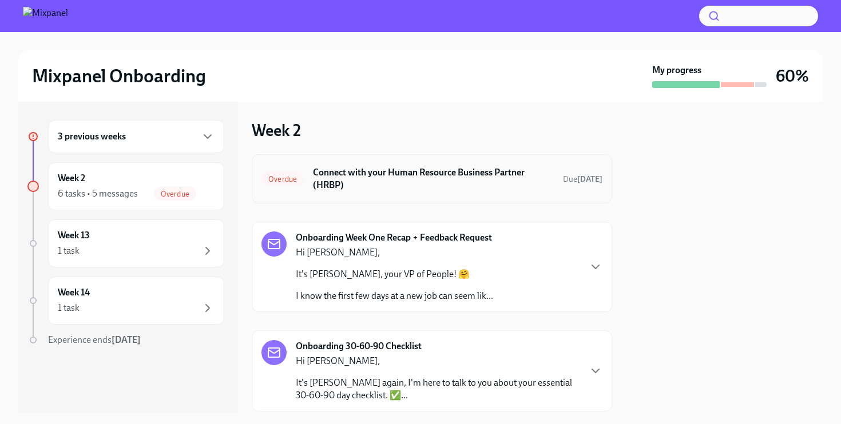
click at [381, 196] on div "Overdue Connect with your Human Resource Business Partner (HRBP) Due [DATE]" at bounding box center [432, 178] width 360 height 49
click at [383, 173] on h6 "Connect with your Human Resource Business Partner (HRBP)" at bounding box center [433, 178] width 241 height 25
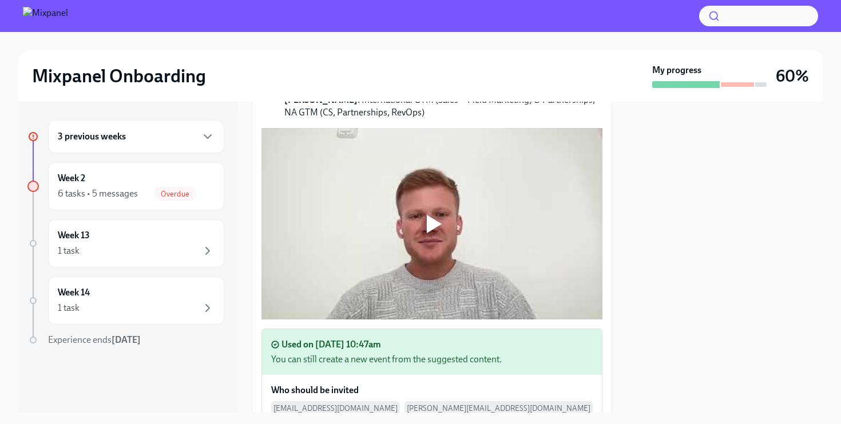
scroll to position [67, 0]
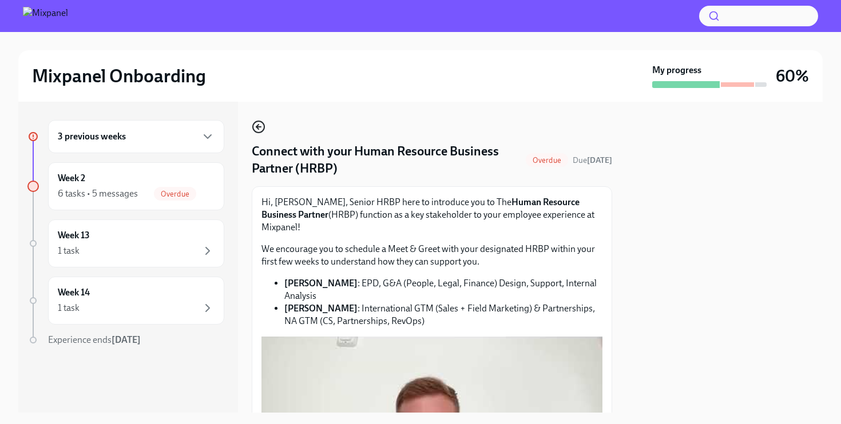
click at [261, 127] on icon "button" at bounding box center [258, 127] width 5 height 0
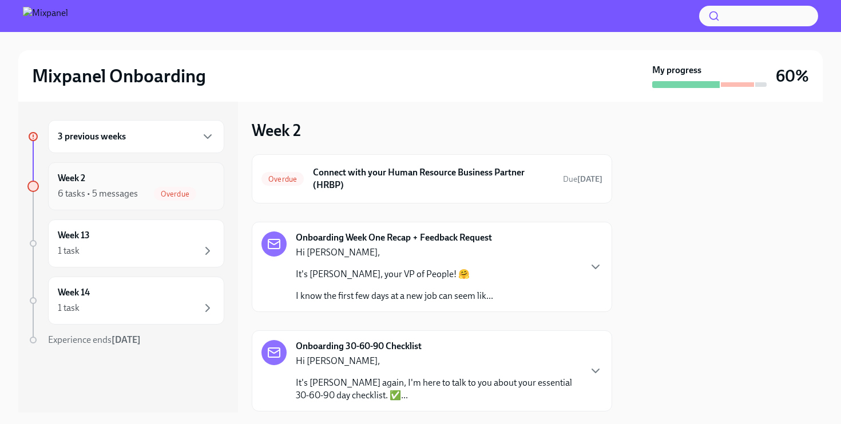
click at [172, 190] on span "Overdue" at bounding box center [175, 194] width 42 height 9
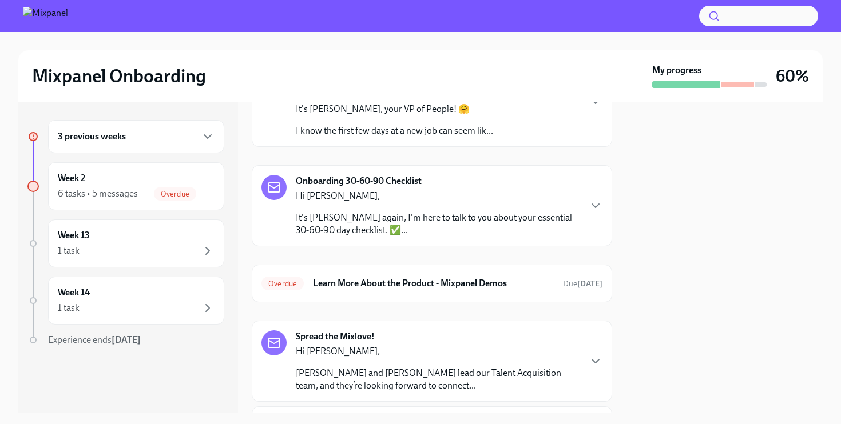
scroll to position [172, 0]
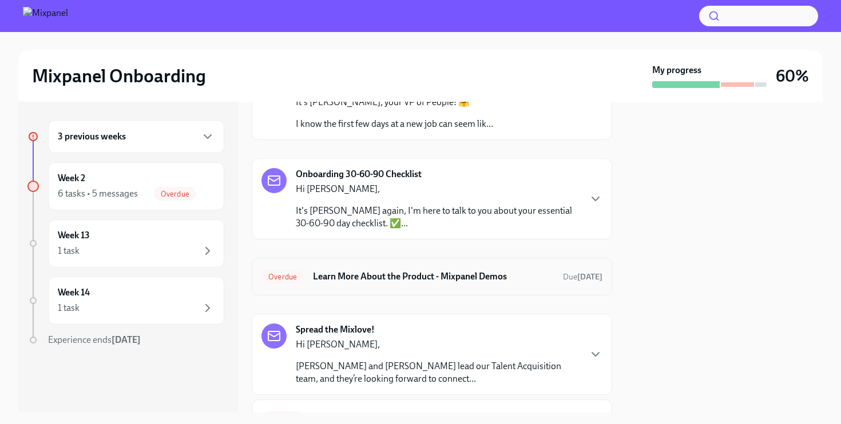
click at [337, 273] on h6 "Learn More About the Product - Mixpanel Demos" at bounding box center [433, 276] width 241 height 13
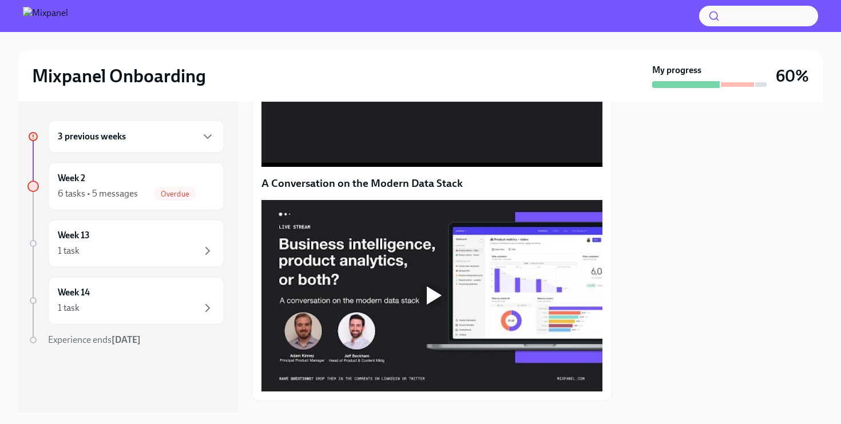
scroll to position [603, 0]
